Goal: Find specific page/section: Find specific page/section

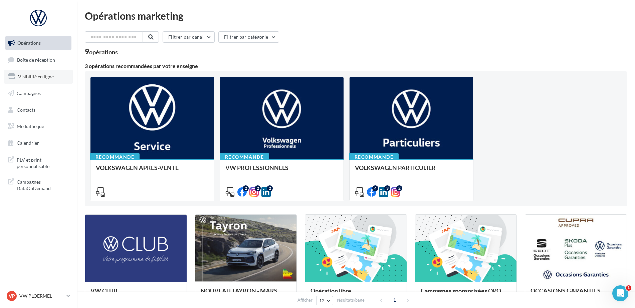
click at [54, 79] on link "Visibilité en ligne" at bounding box center [38, 77] width 69 height 14
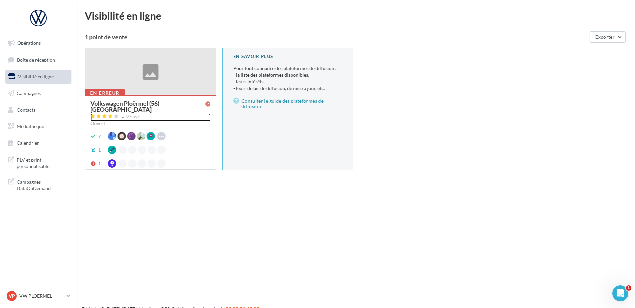
click at [136, 114] on div "97 avis" at bounding box center [150, 118] width 120 height 8
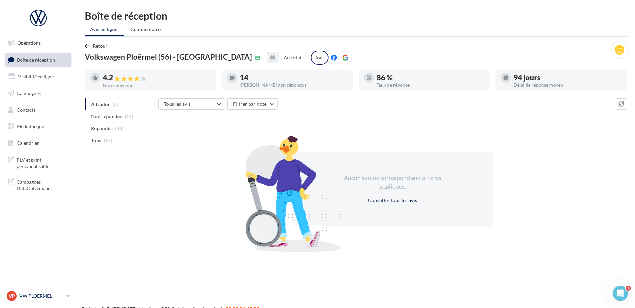
click at [52, 296] on p "VW PLOERMEL" at bounding box center [41, 296] width 44 height 7
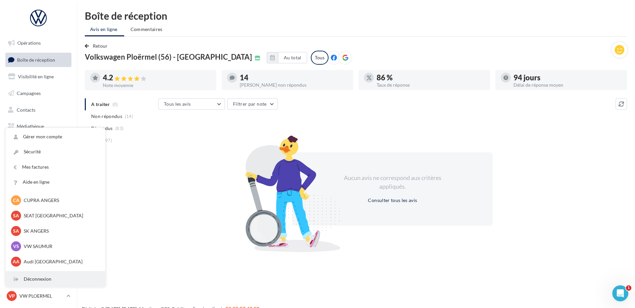
scroll to position [61, 0]
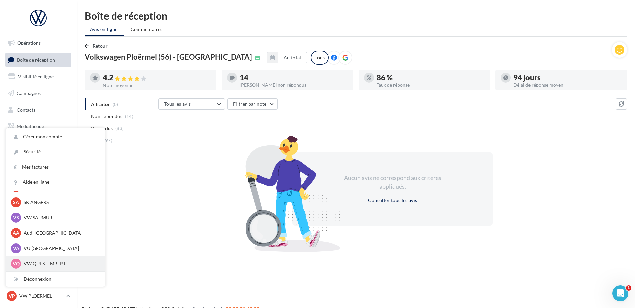
click at [49, 268] on div "VQ VW QUESTEMBERT vw-pita-56230" at bounding box center [55, 264] width 89 height 10
